Goal: Check status: Check status

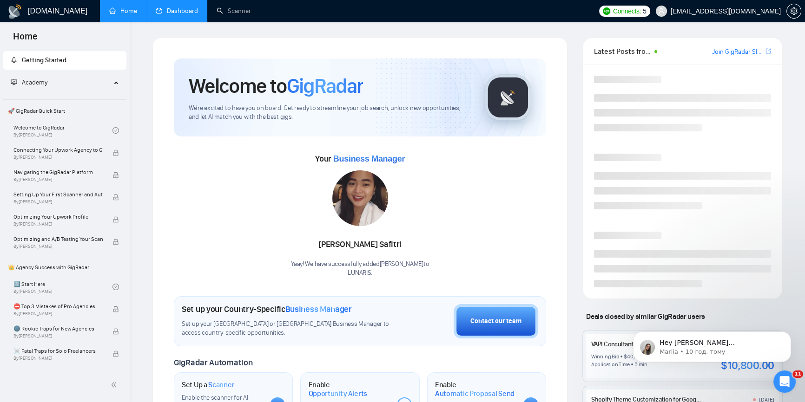
click at [184, 8] on link "Dashboard" at bounding box center [177, 11] width 42 height 8
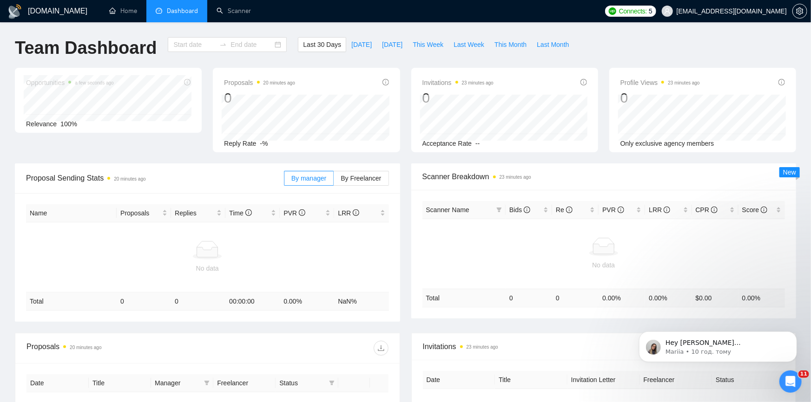
type input "2025-08-07"
type input "2025-09-06"
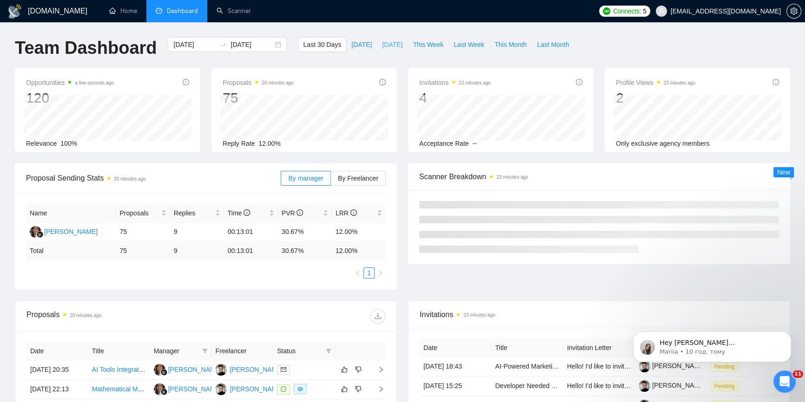
click at [382, 43] on span "Yesterday" at bounding box center [392, 44] width 20 height 10
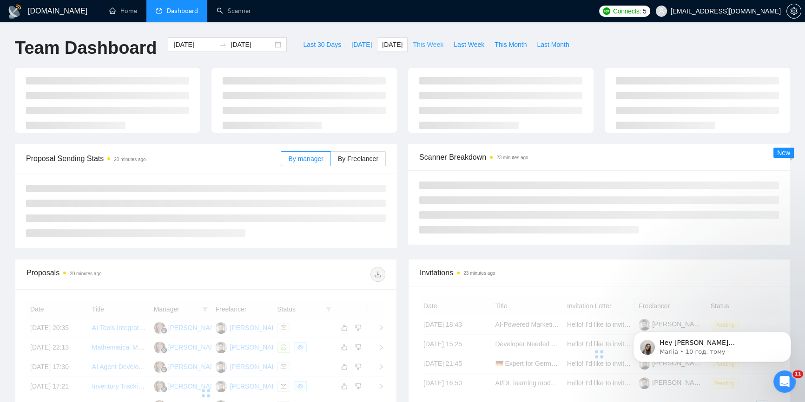
type input "2025-09-05"
click at [413, 43] on span "This Week" at bounding box center [428, 44] width 31 height 10
type input "2025-09-01"
type input "2025-09-07"
